Goal: Information Seeking & Learning: Learn about a topic

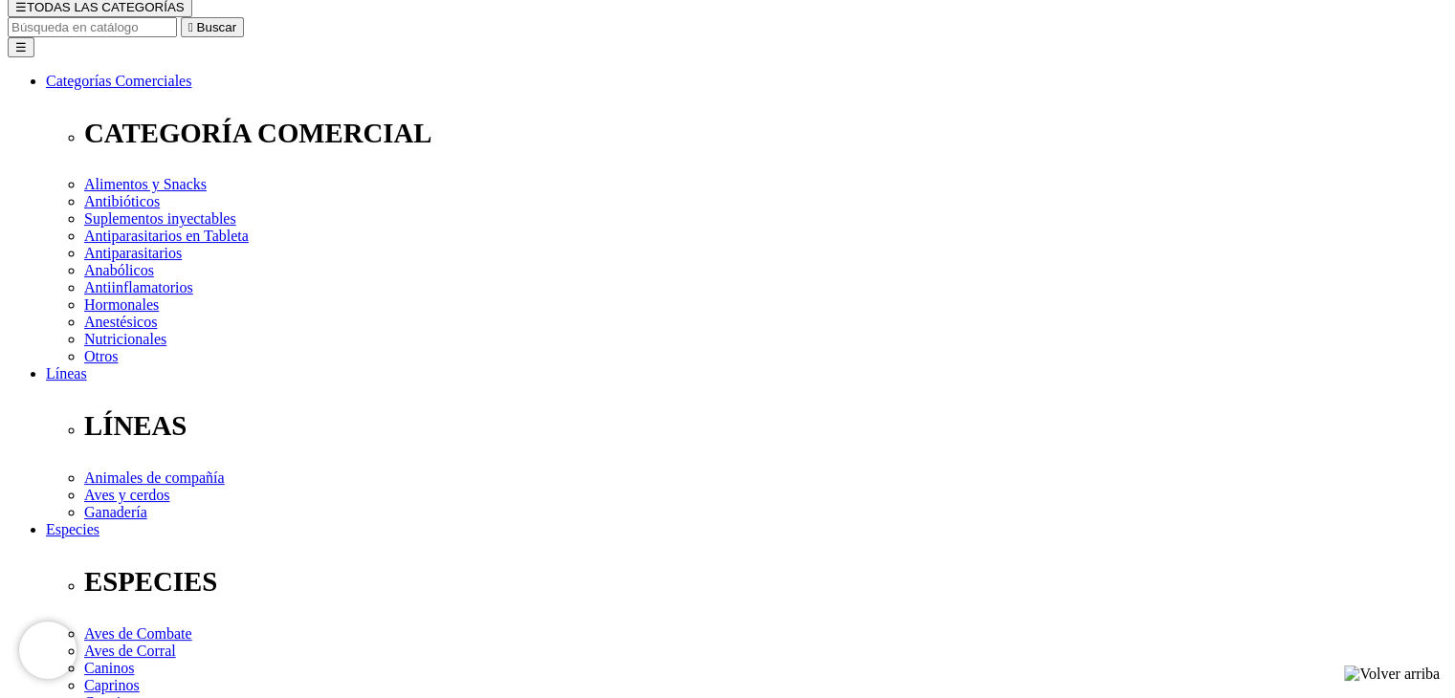
scroll to position [191, 0]
